Goal: Task Accomplishment & Management: Use online tool/utility

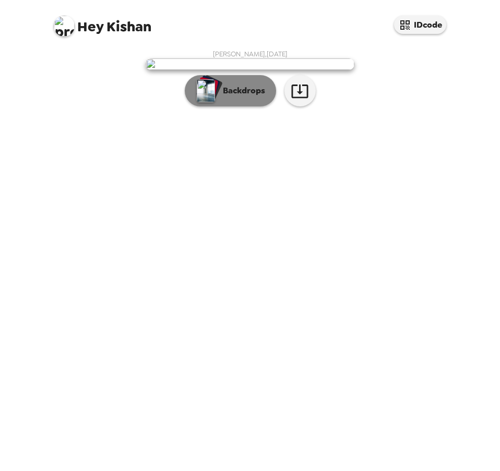
click at [257, 97] on p "Backdrops" at bounding box center [242, 91] width 48 height 13
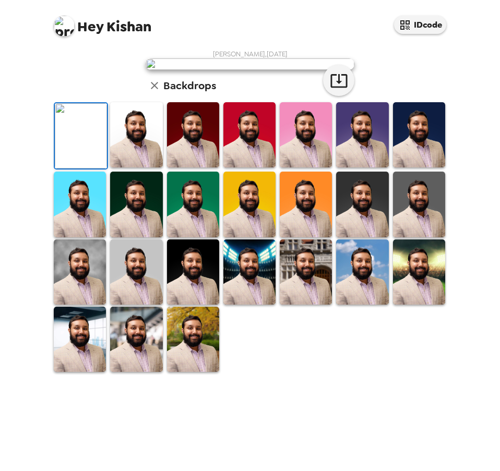
click at [136, 168] on img at bounding box center [136, 134] width 52 height 65
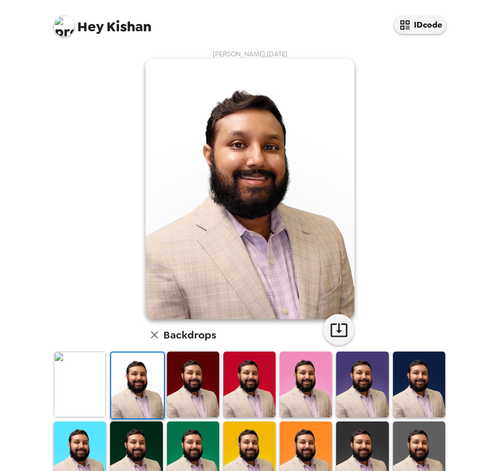
click at [192, 387] on img at bounding box center [193, 384] width 52 height 65
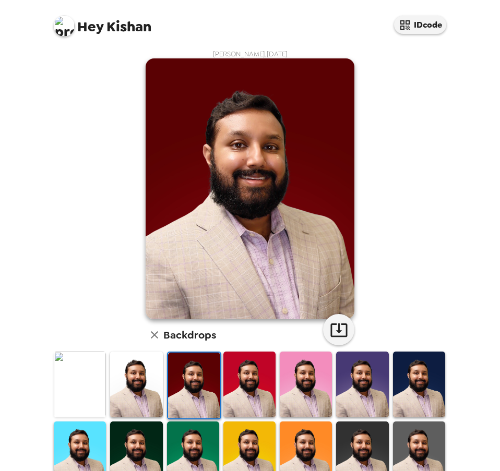
click at [253, 384] on img at bounding box center [249, 384] width 52 height 65
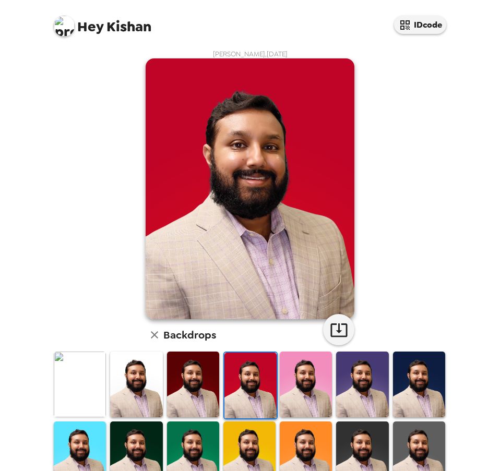
click at [298, 380] on img at bounding box center [306, 384] width 52 height 65
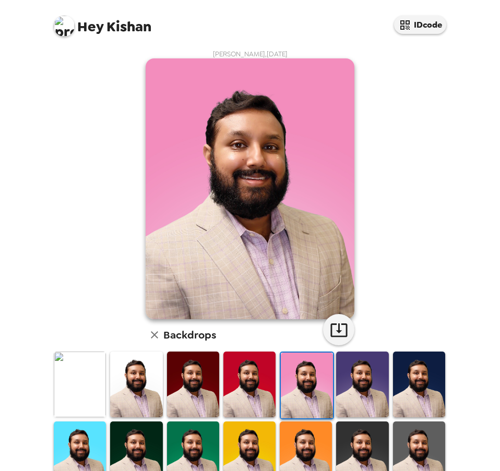
click at [349, 382] on img at bounding box center [362, 384] width 52 height 65
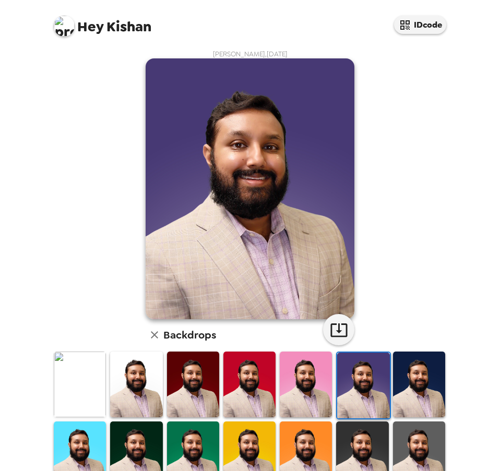
click at [401, 395] on img at bounding box center [419, 384] width 52 height 65
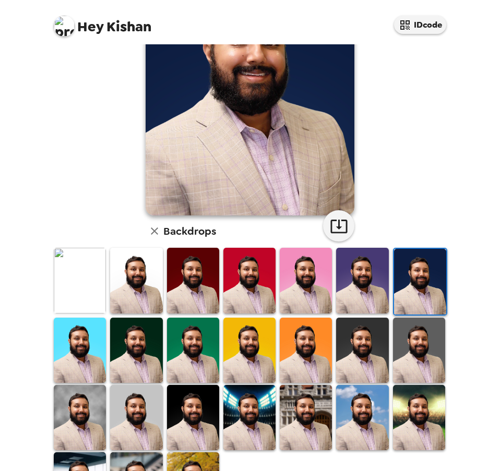
scroll to position [104, 0]
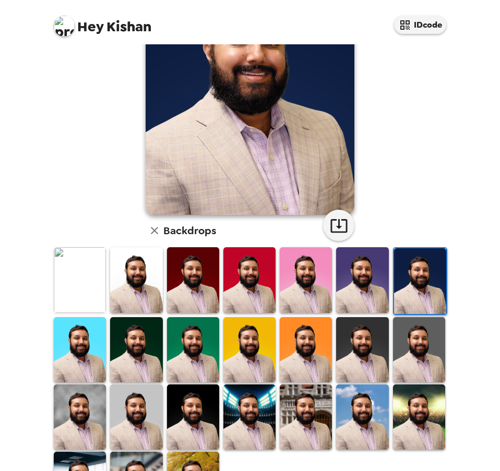
click at [90, 347] on img at bounding box center [80, 349] width 52 height 65
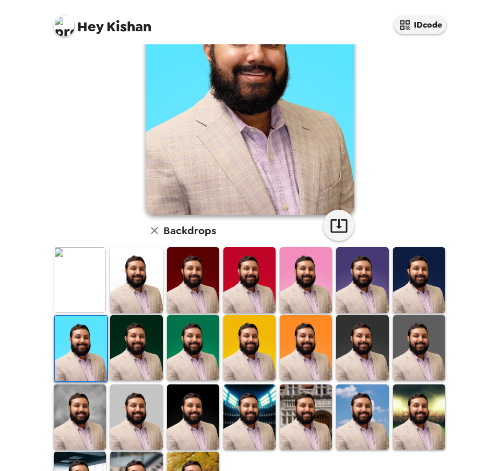
click at [132, 337] on img at bounding box center [136, 347] width 52 height 65
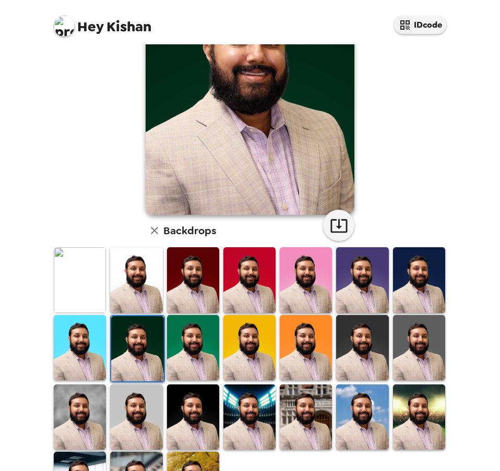
click at [185, 348] on img at bounding box center [193, 347] width 52 height 65
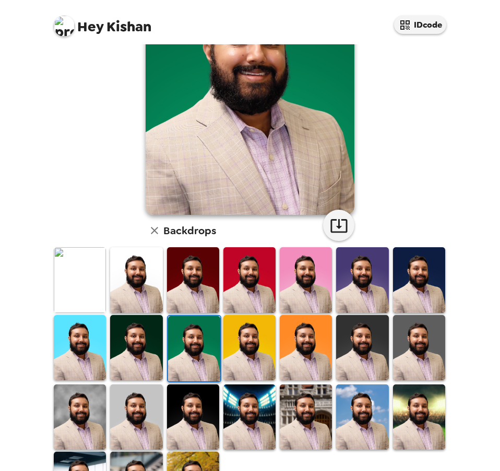
click at [242, 348] on img at bounding box center [249, 347] width 52 height 65
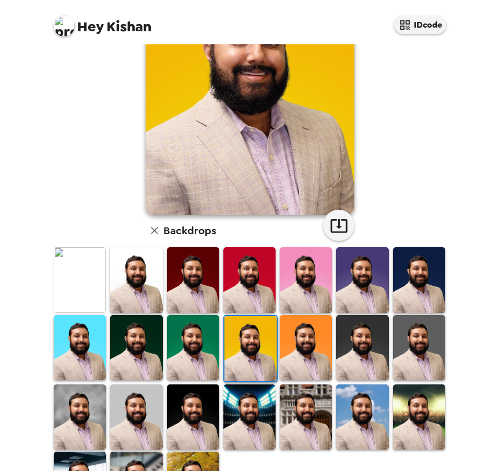
click at [315, 361] on img at bounding box center [306, 347] width 52 height 65
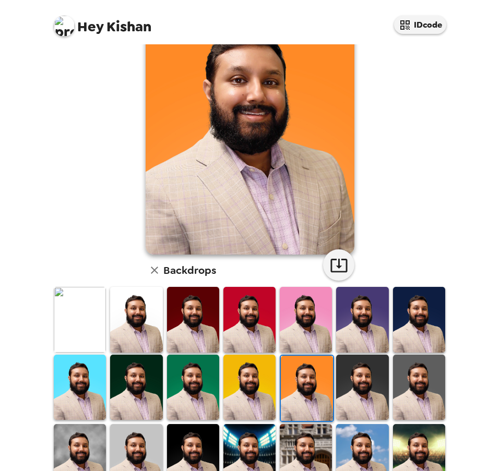
scroll to position [0, 0]
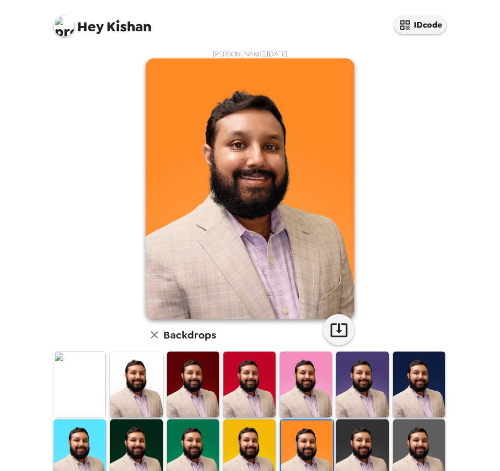
click at [368, 440] on img at bounding box center [362, 452] width 52 height 65
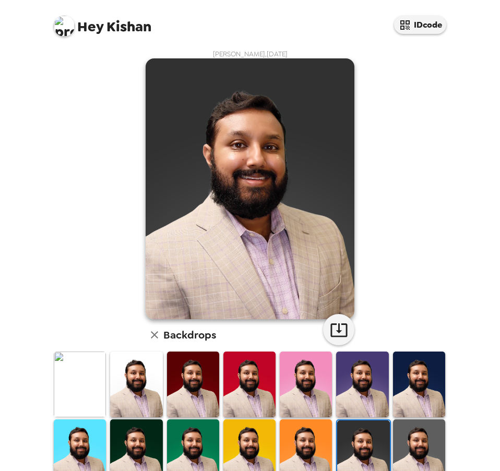
click at [416, 443] on img at bounding box center [419, 452] width 52 height 65
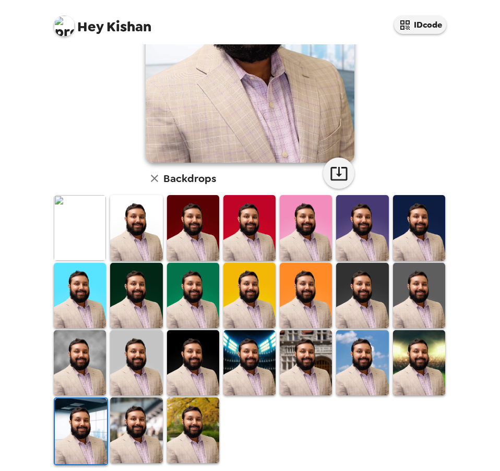
click at [424, 377] on img at bounding box center [419, 362] width 52 height 65
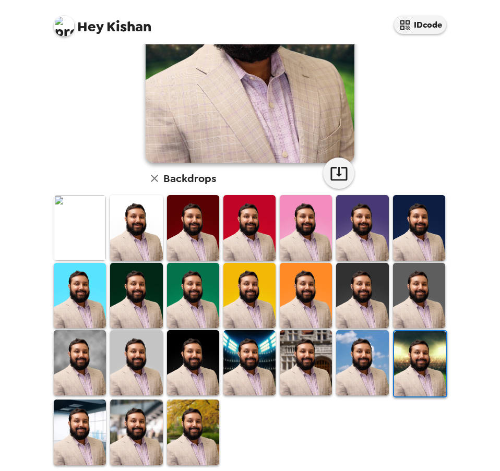
click at [362, 348] on img at bounding box center [362, 362] width 52 height 65
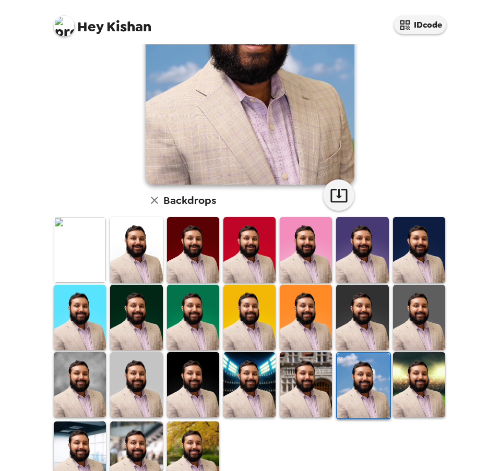
scroll to position [52, 0]
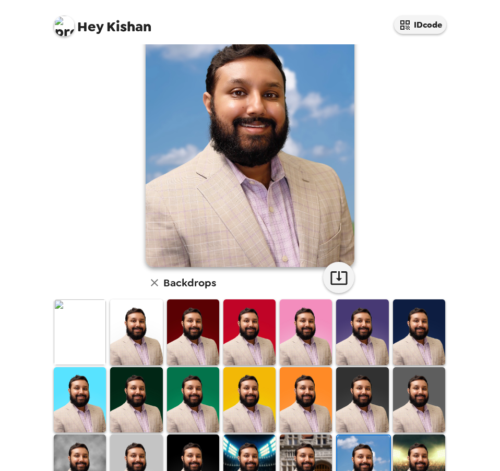
click at [307, 447] on img at bounding box center [306, 467] width 52 height 65
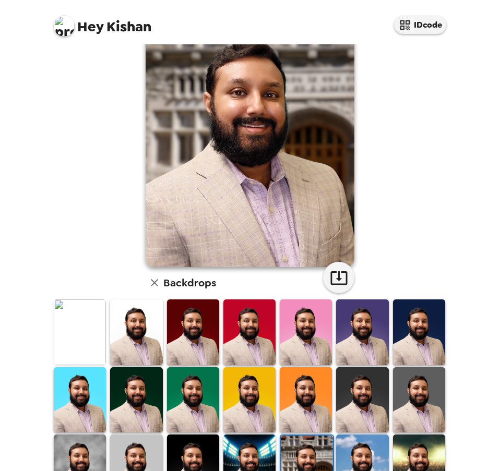
click at [256, 455] on img at bounding box center [249, 467] width 52 height 65
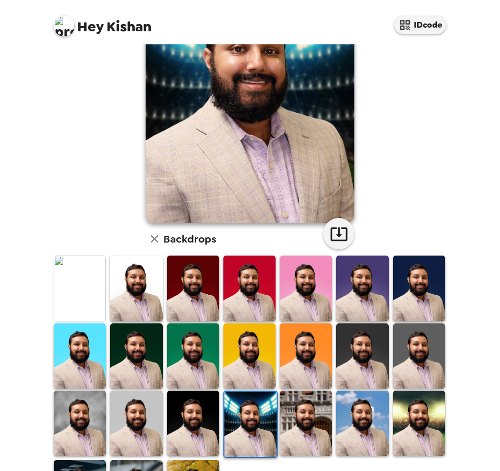
scroll to position [104, 0]
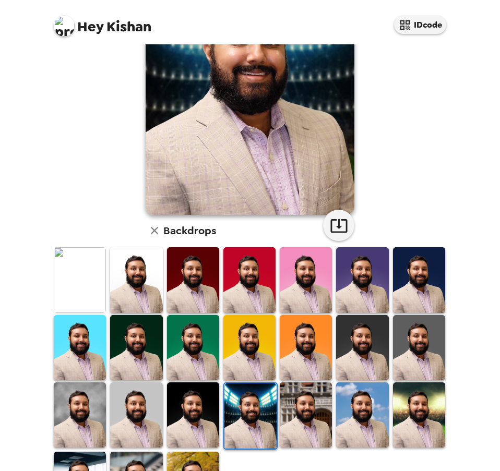
click at [201, 408] on img at bounding box center [193, 415] width 52 height 65
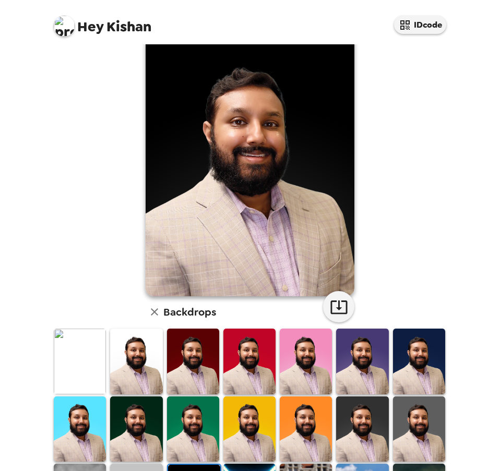
scroll to position [0, 0]
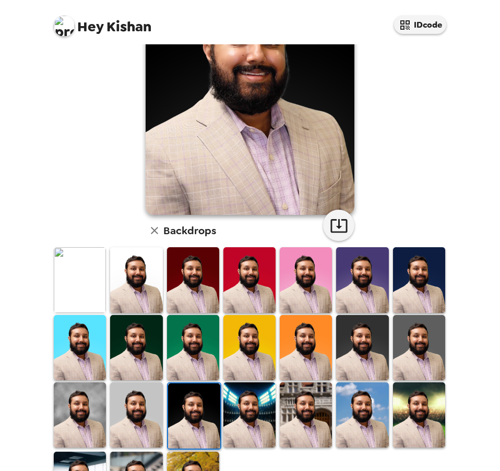
click at [148, 393] on img at bounding box center [136, 415] width 52 height 65
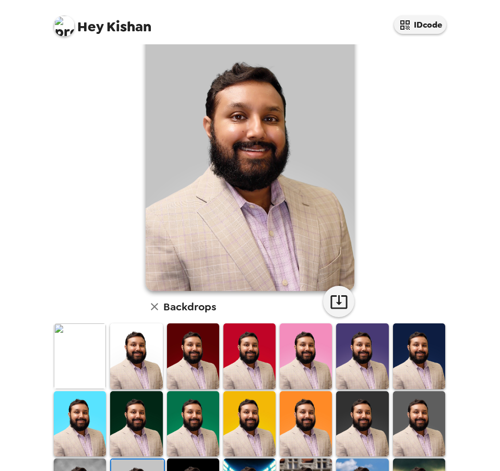
scroll to position [52, 0]
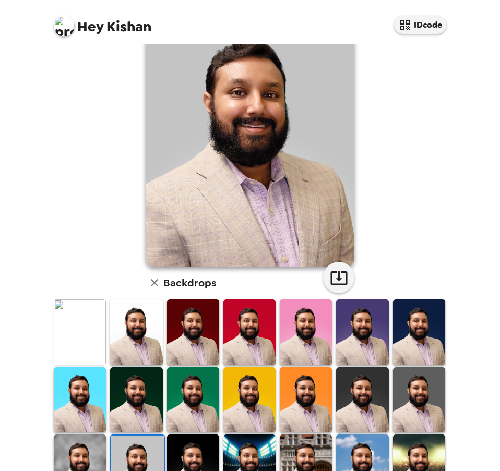
click at [88, 440] on img at bounding box center [80, 467] width 52 height 65
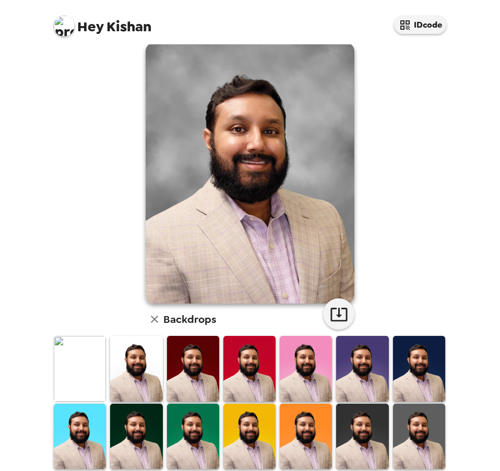
scroll to position [0, 0]
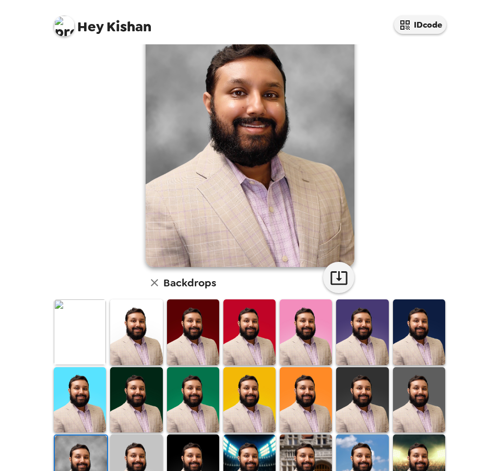
click at [423, 394] on img at bounding box center [419, 400] width 52 height 65
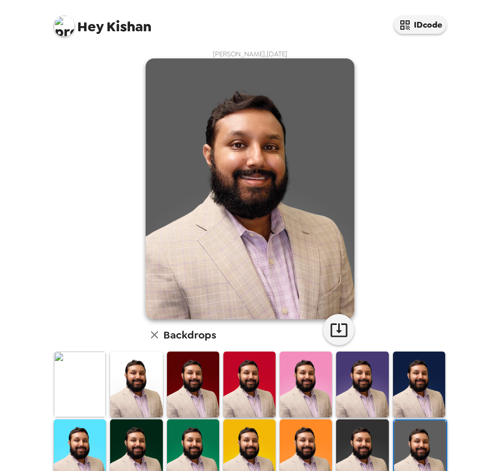
click at [372, 451] on img at bounding box center [362, 452] width 52 height 65
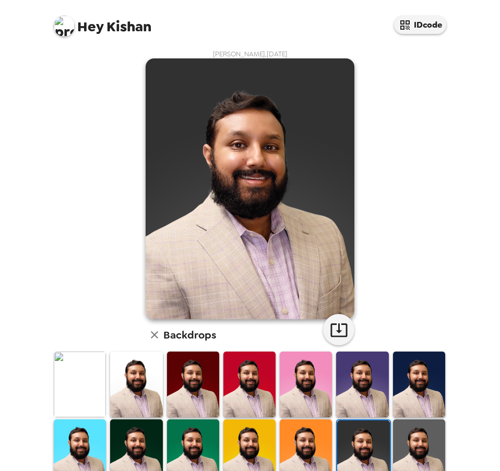
click at [310, 449] on img at bounding box center [306, 452] width 52 height 65
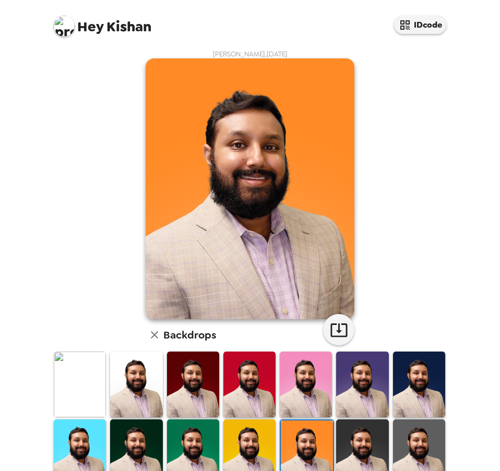
click at [247, 450] on img at bounding box center [249, 452] width 52 height 65
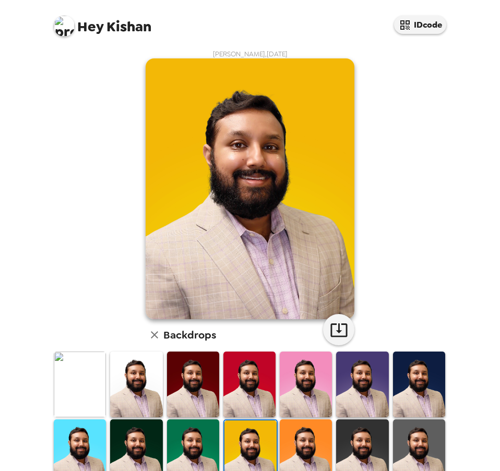
click at [202, 448] on img at bounding box center [193, 452] width 52 height 65
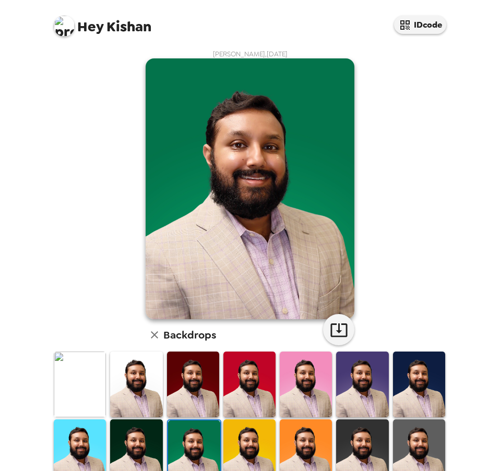
click at [134, 446] on img at bounding box center [136, 452] width 52 height 65
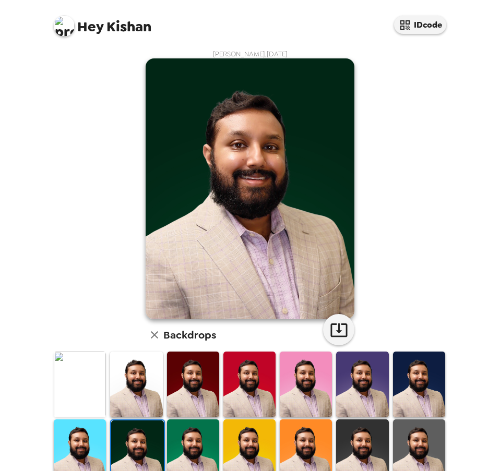
click at [89, 445] on img at bounding box center [80, 452] width 52 height 65
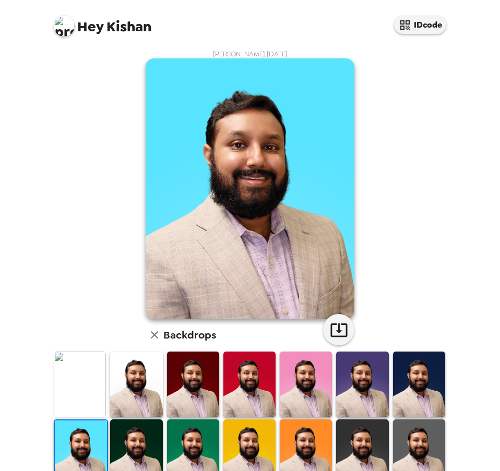
click at [420, 388] on img at bounding box center [419, 384] width 52 height 65
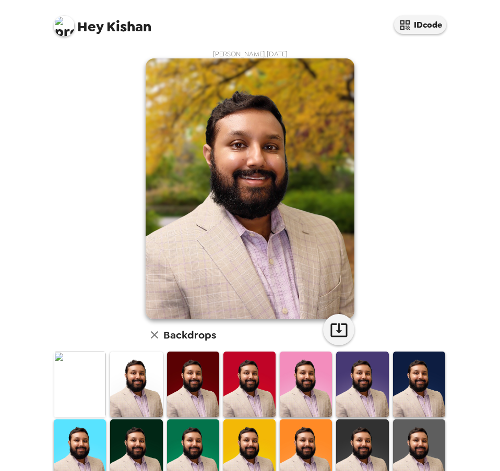
click at [62, 22] on img at bounding box center [64, 26] width 21 height 21
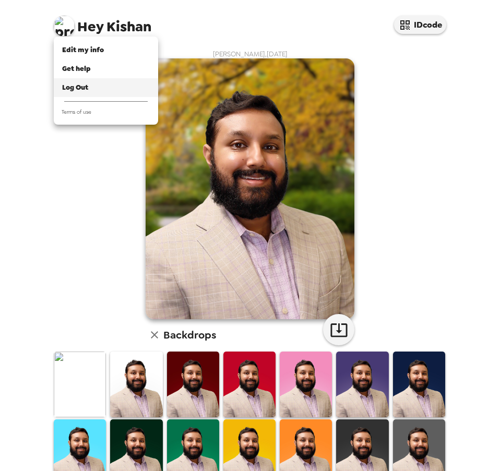
click at [91, 89] on div "Log Out" at bounding box center [106, 87] width 88 height 10
